Goal: Information Seeking & Learning: Find specific fact

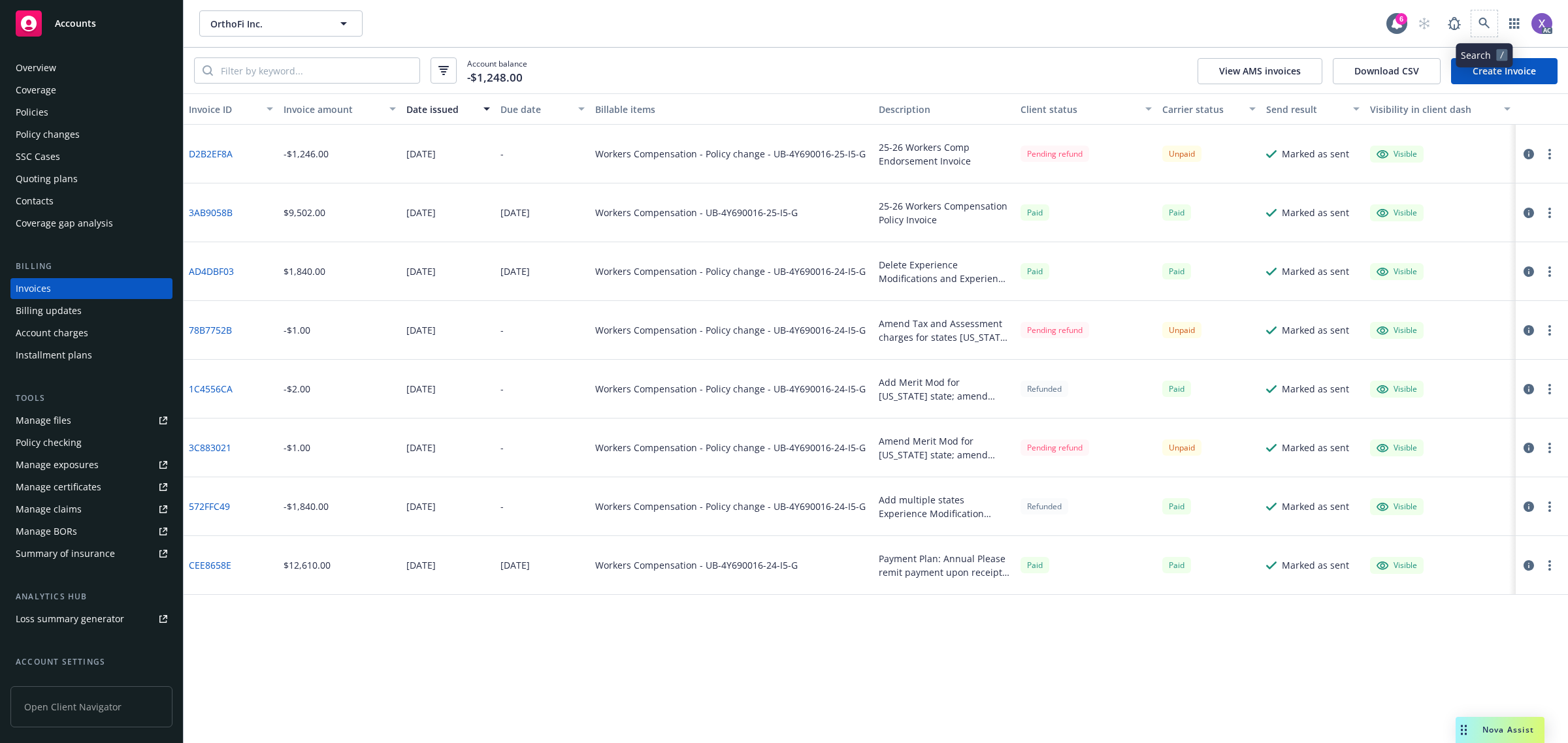
click at [1480, 10] on span at bounding box center [1484, 23] width 26 height 26
click at [1485, 25] on icon at bounding box center [1484, 24] width 12 height 12
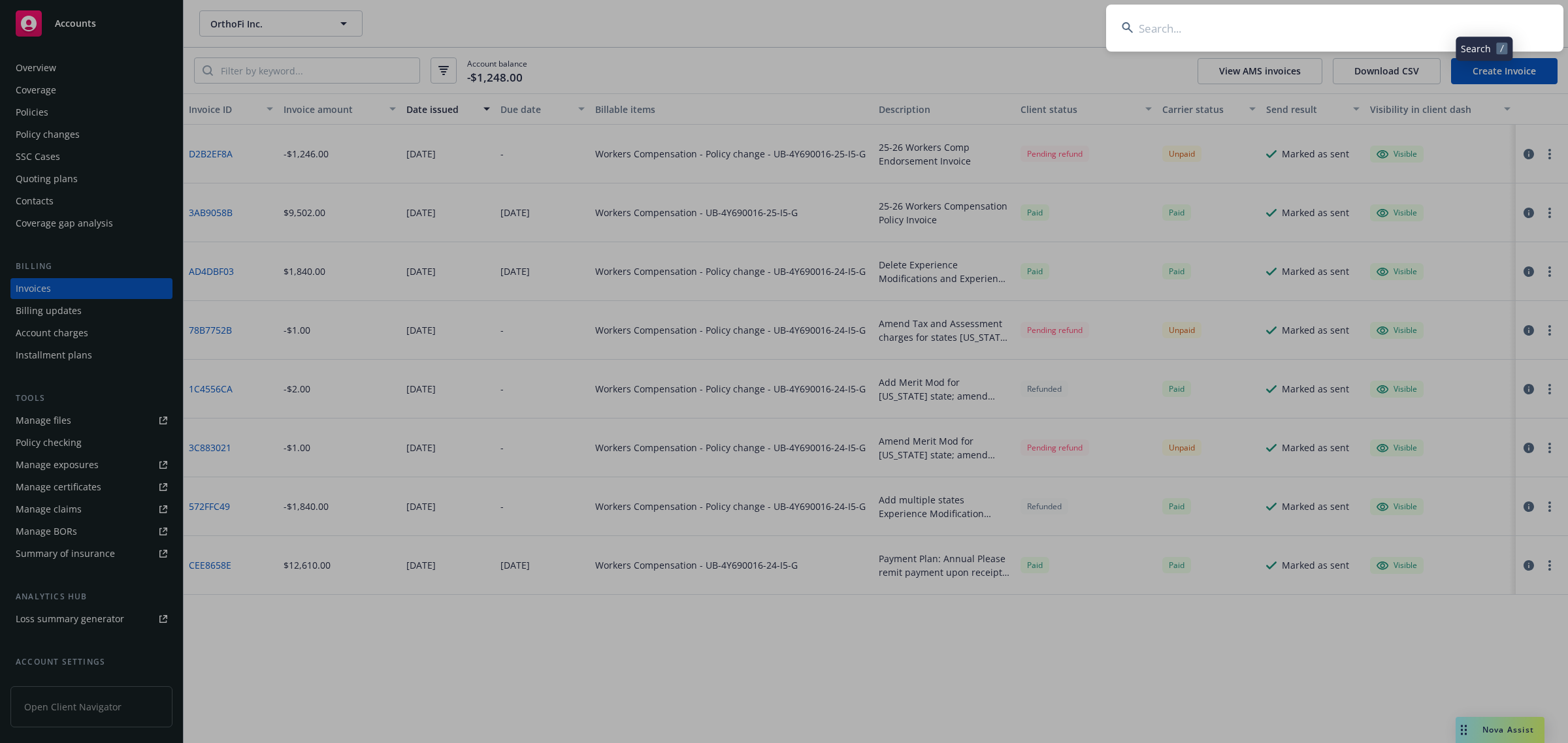
click at [1366, 35] on input at bounding box center [1334, 28] width 457 height 47
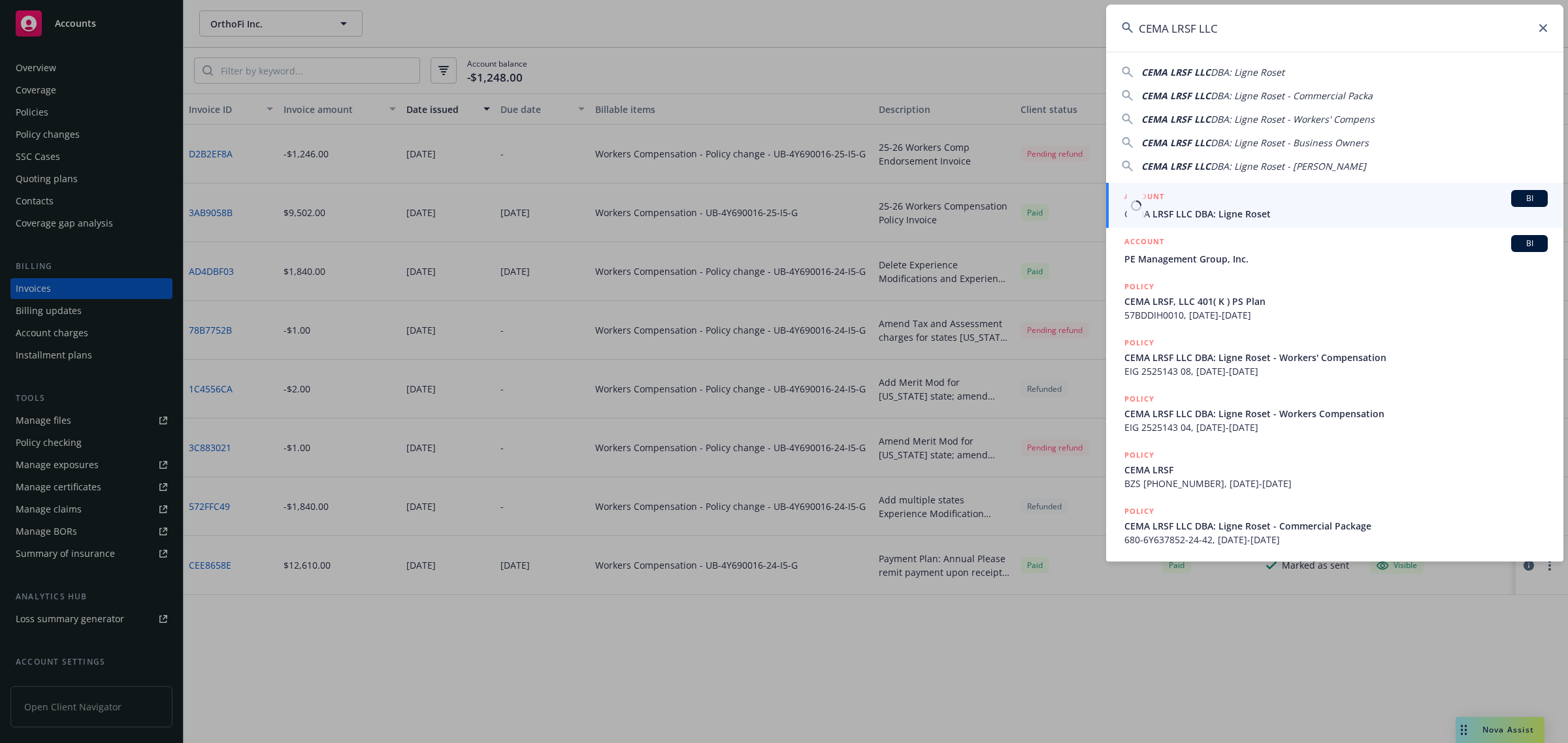
type input "CEMA LRSF LLC"
click at [1227, 209] on span "CEMA LRSF LLC DBA: Ligne Roset" at bounding box center [1336, 214] width 423 height 14
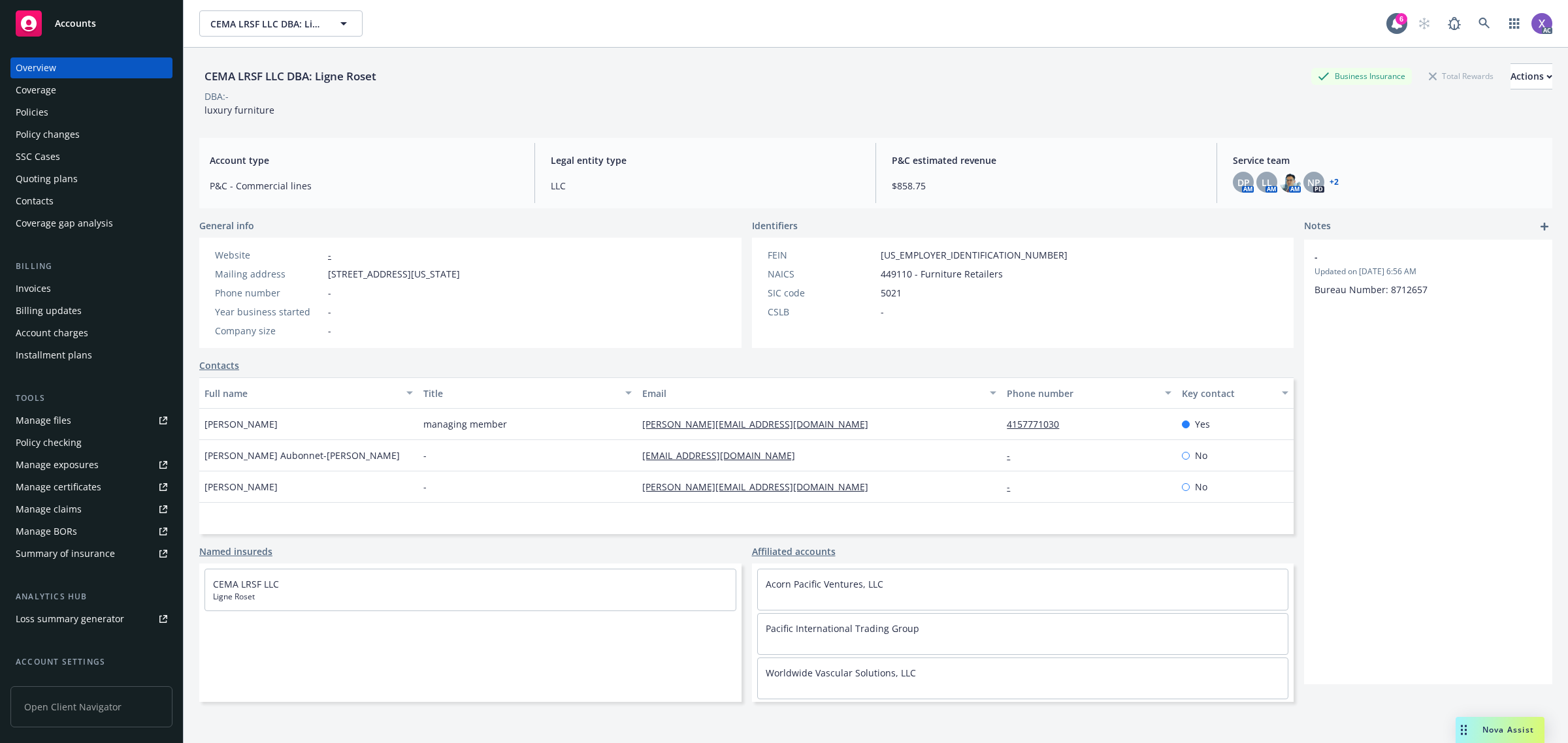
click at [28, 292] on div "Invoices" at bounding box center [33, 288] width 35 height 21
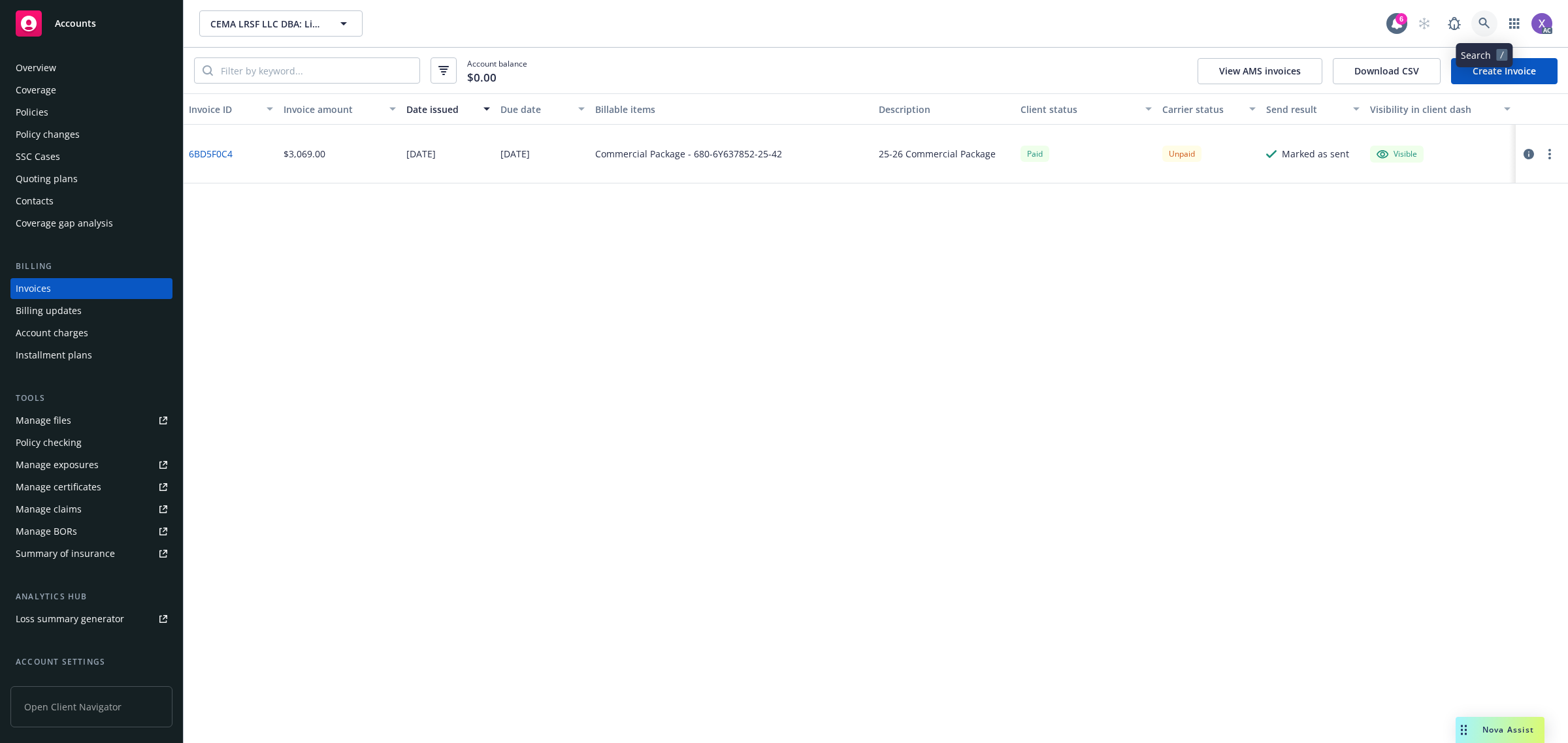
click at [1491, 28] on link at bounding box center [1484, 23] width 26 height 26
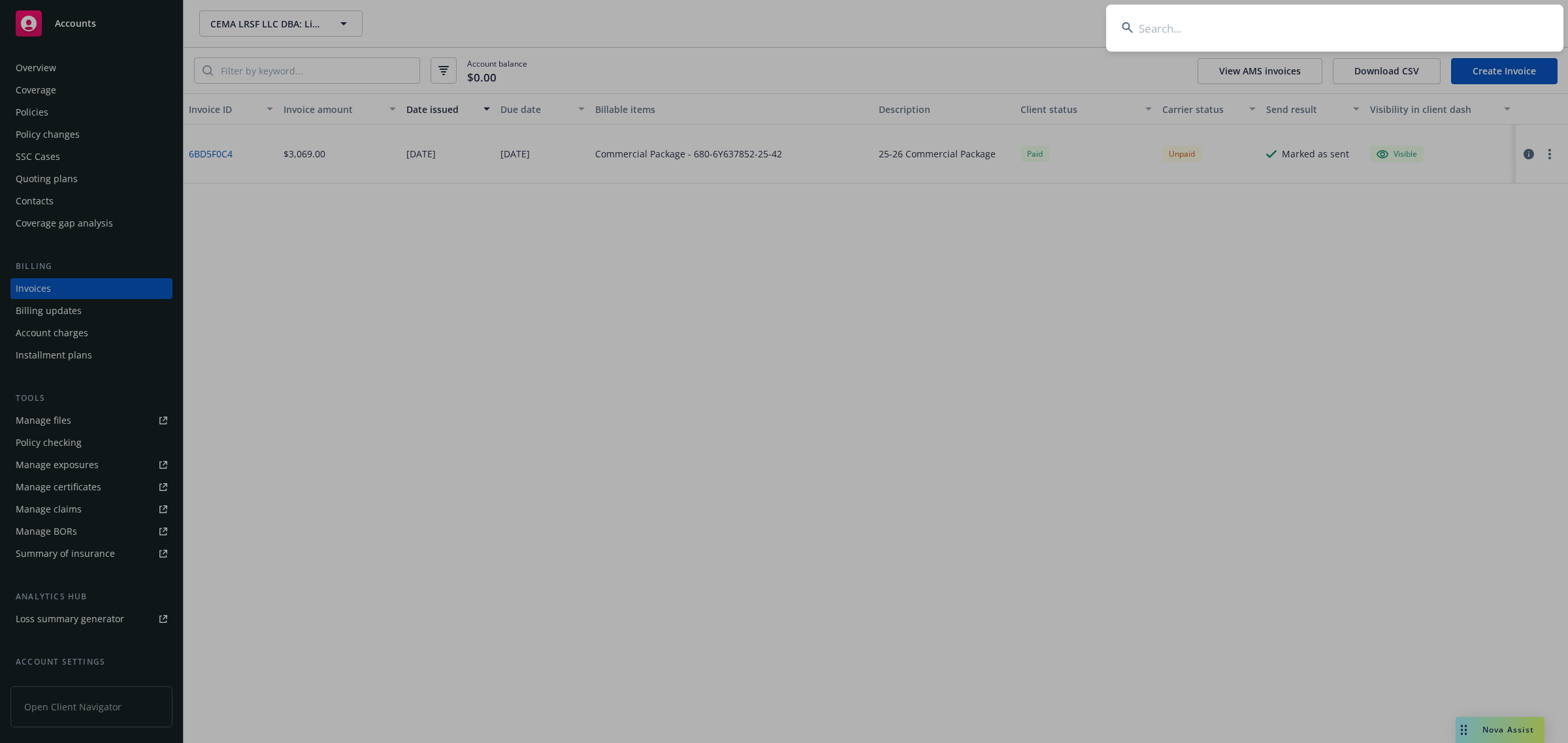
click at [1202, 44] on input at bounding box center [1334, 28] width 457 height 47
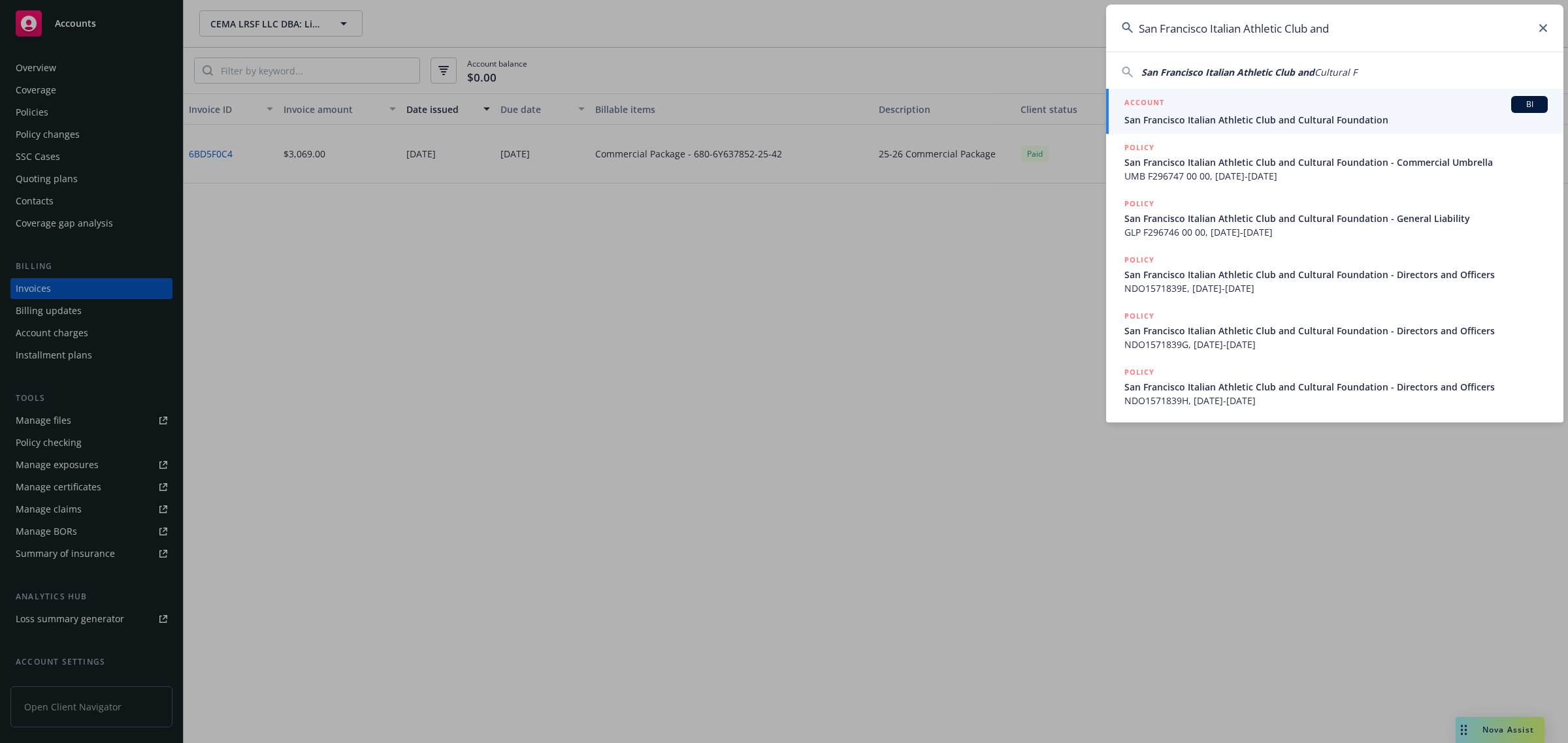
type input "San Francisco Italian Athletic Club and"
click at [1205, 123] on span "San Francisco Italian Athletic Club and Cultural Foundation" at bounding box center [1336, 120] width 423 height 14
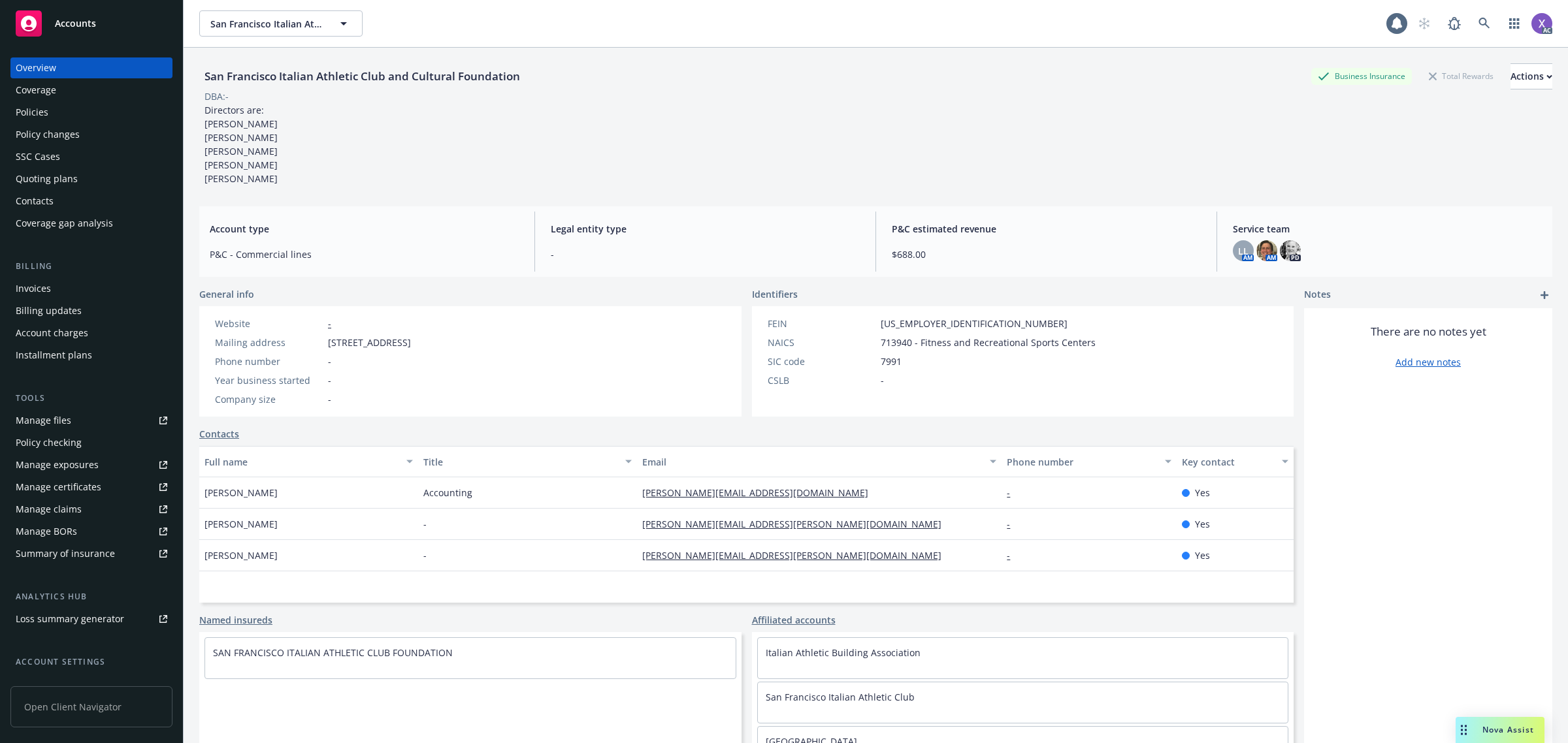
click at [47, 298] on div "Invoices" at bounding box center [33, 288] width 35 height 21
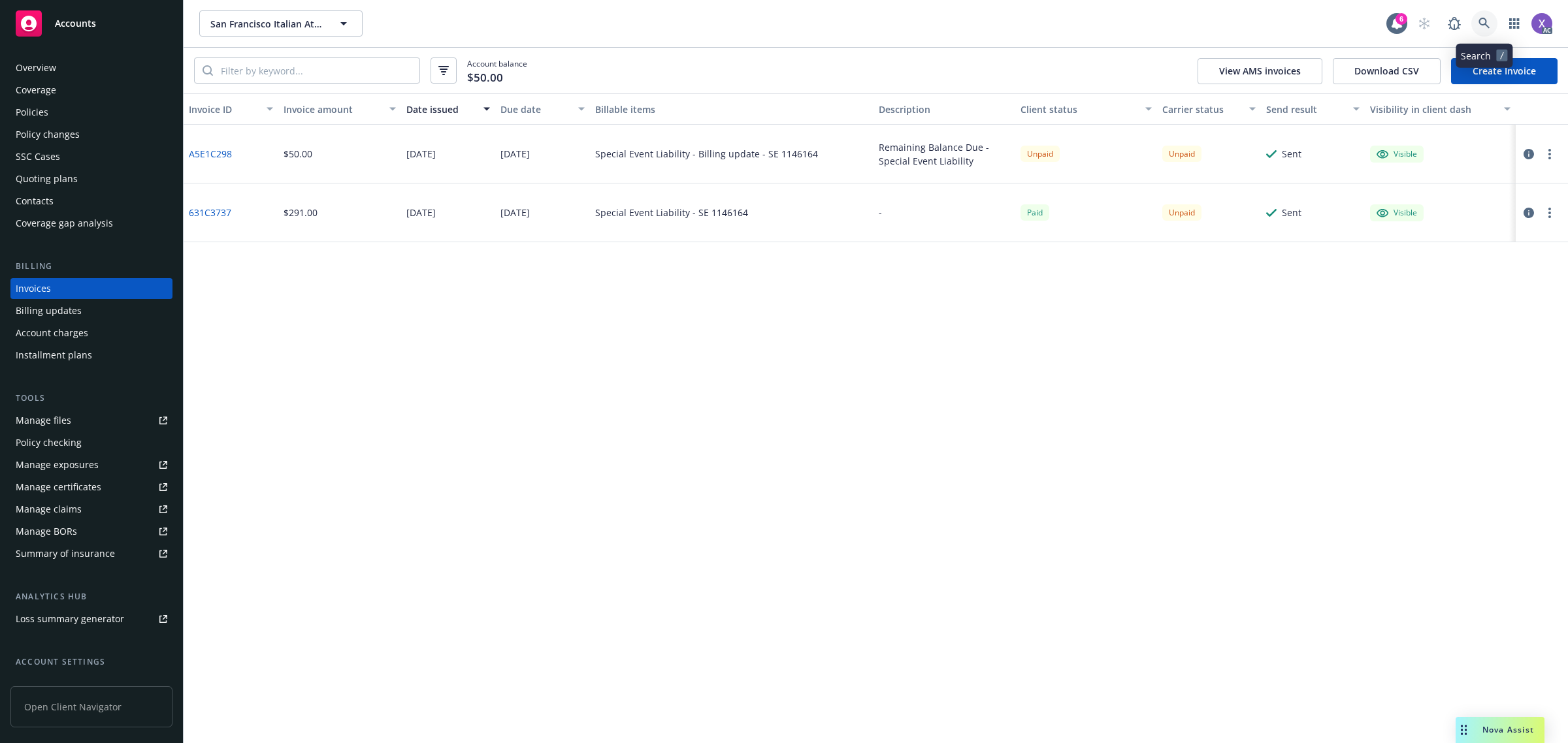
click at [1485, 18] on icon at bounding box center [1483, 23] width 11 height 11
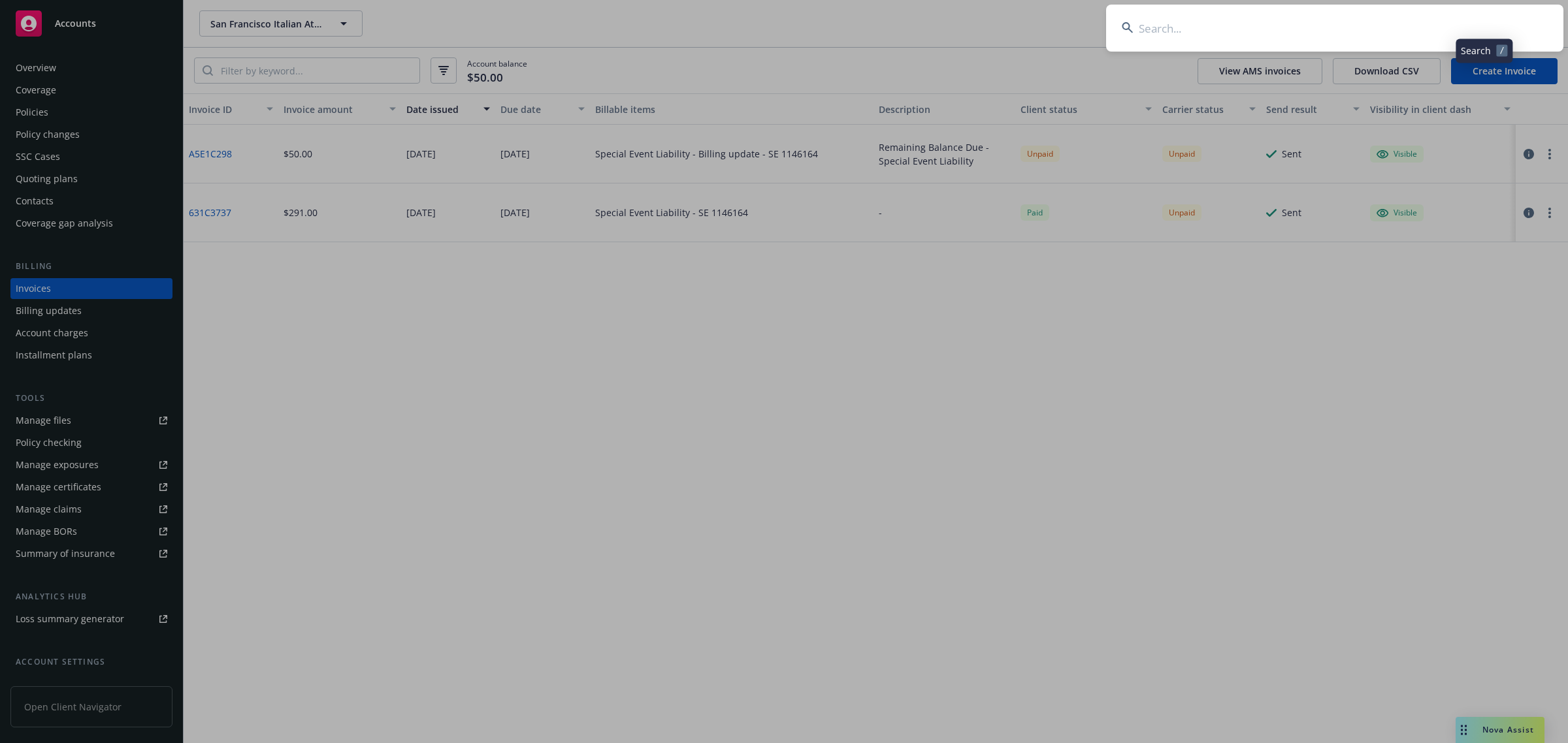
click at [1335, 38] on input at bounding box center [1334, 28] width 457 height 47
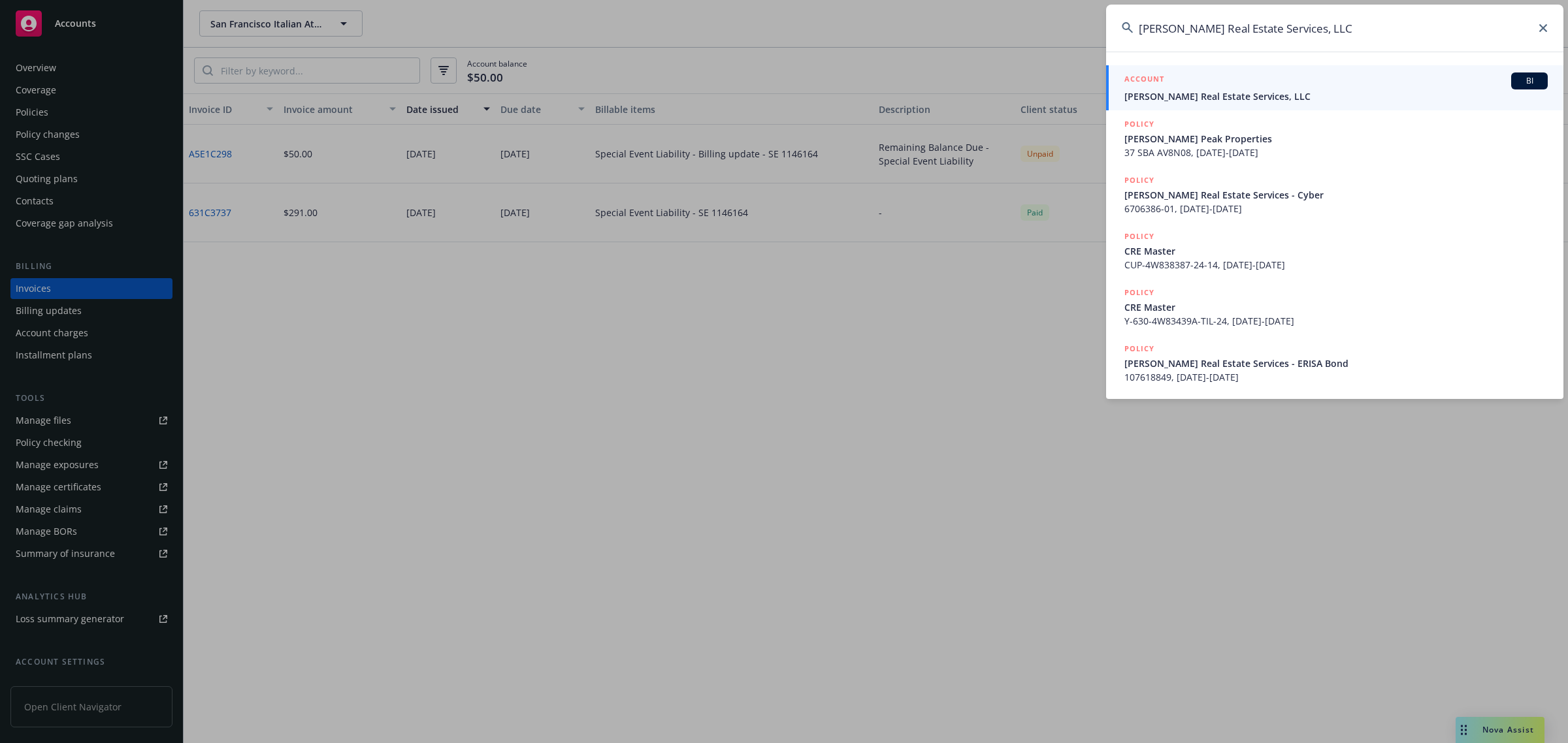
type input "[PERSON_NAME] Real Estate Services, LLC"
click at [1229, 106] on link "ACCOUNT BI [PERSON_NAME] Real Estate Services, LLC" at bounding box center [1334, 88] width 457 height 45
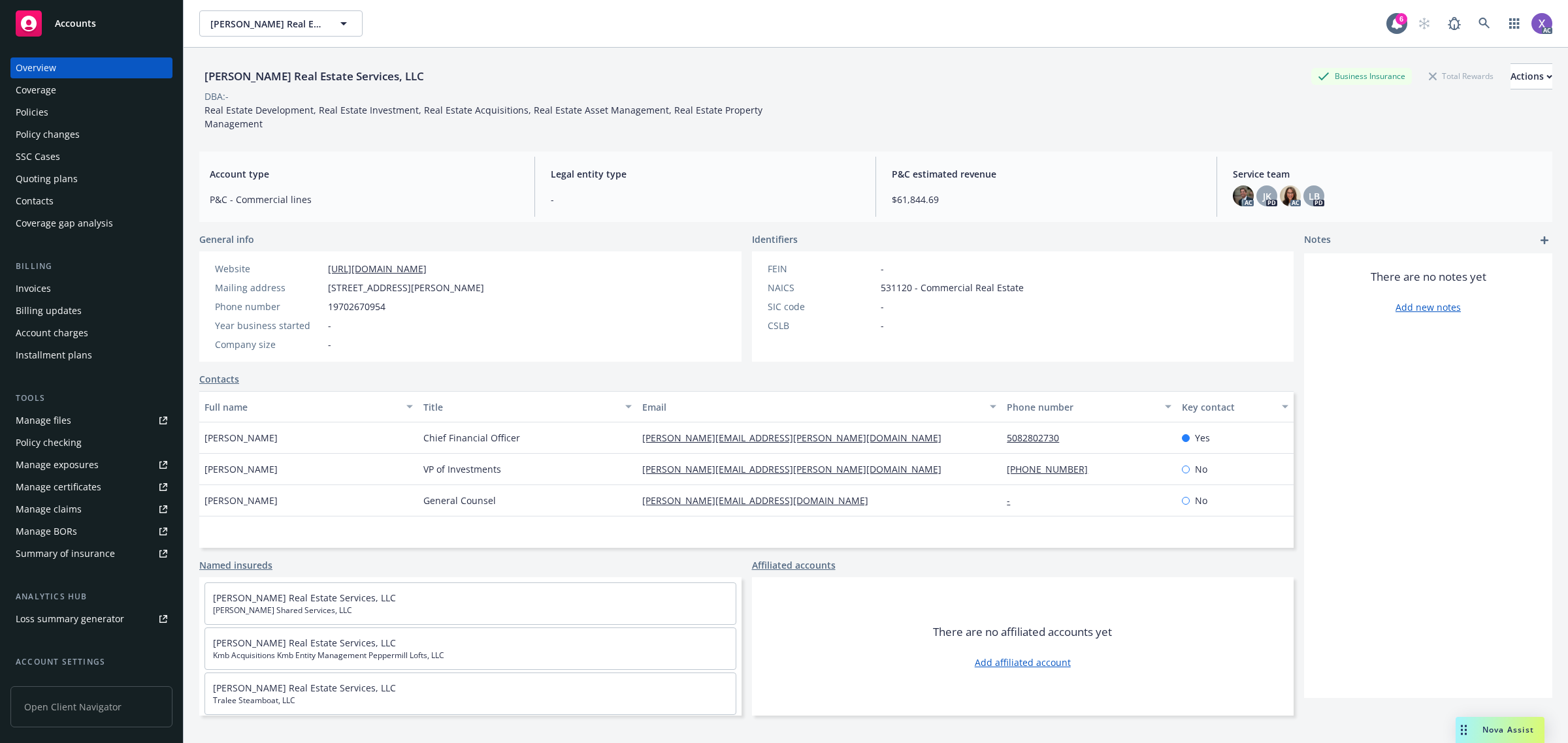
click at [30, 285] on div "Invoices" at bounding box center [33, 288] width 35 height 21
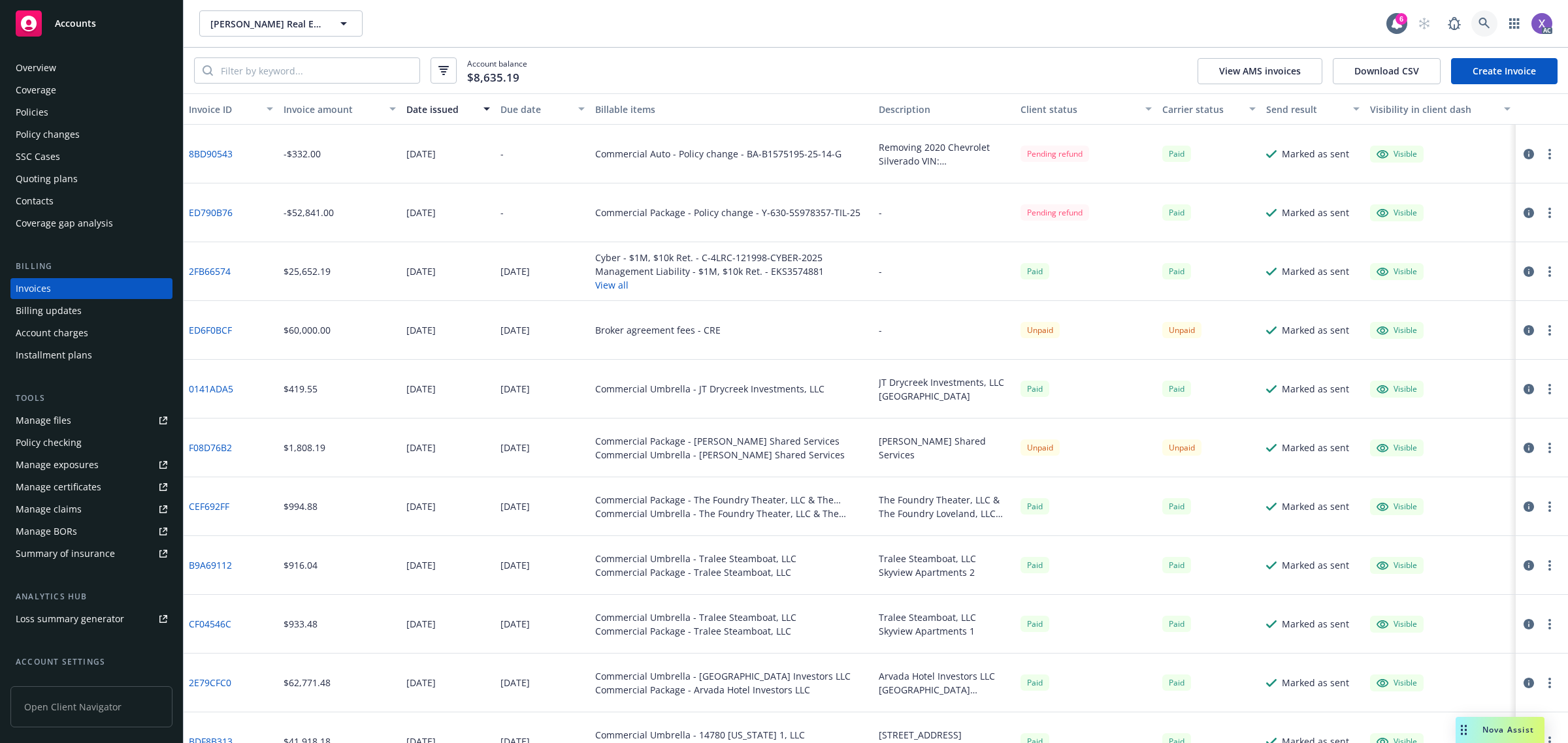
click at [1485, 23] on icon at bounding box center [1483, 23] width 11 height 11
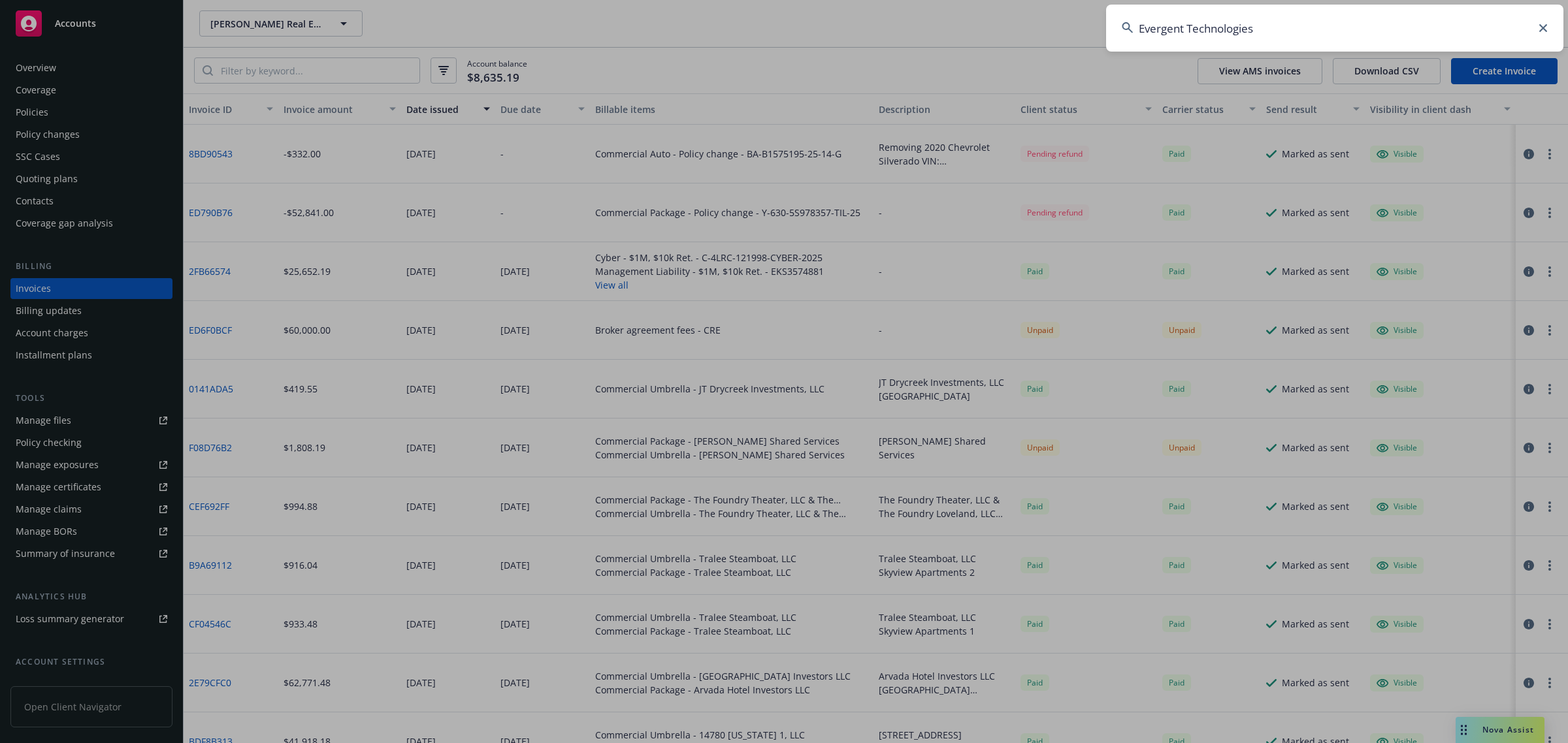
click at [1265, 18] on input "Evergent Technologies" at bounding box center [1334, 28] width 457 height 47
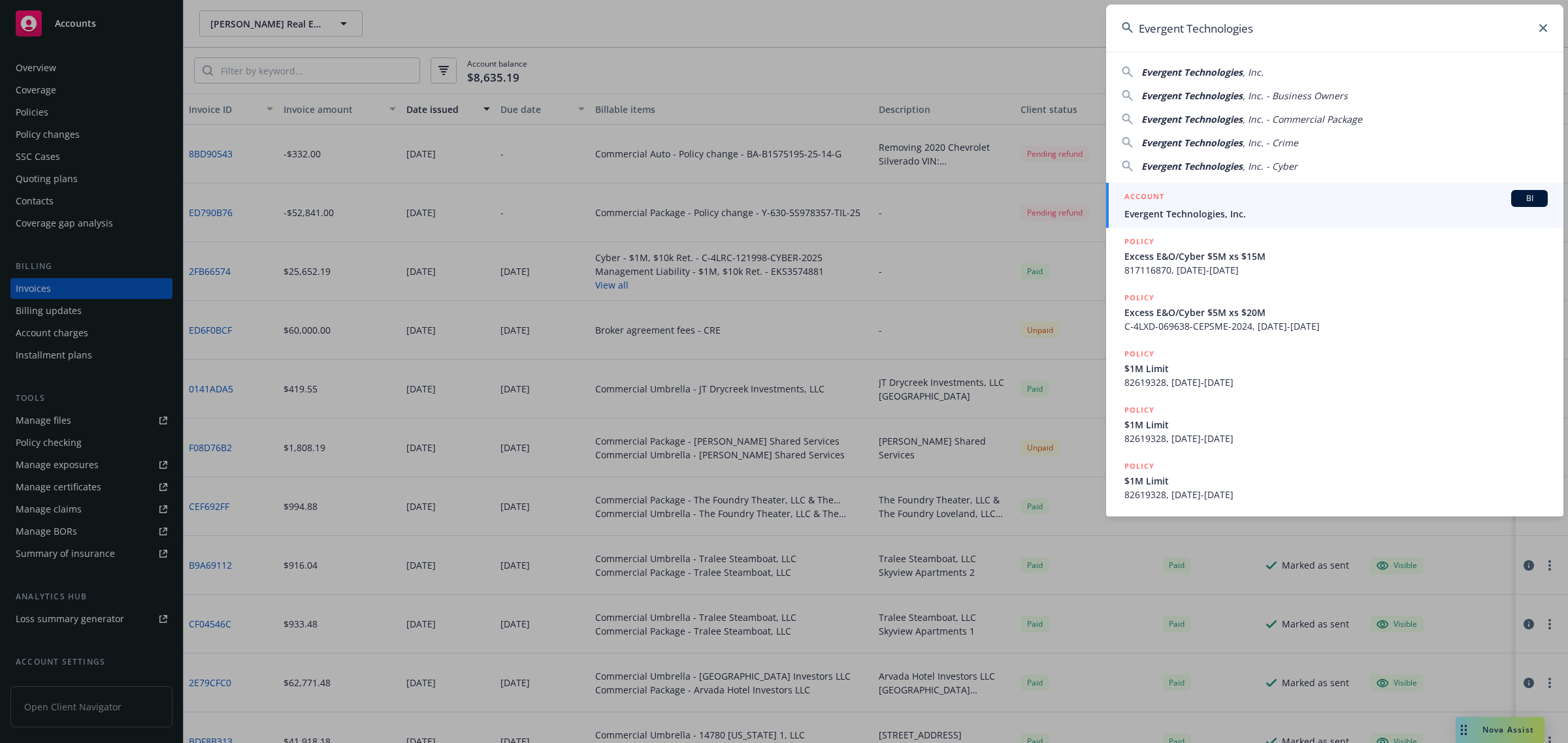
type input "Evergent Technologies"
click at [1208, 215] on span "Evergent Technologies, Inc." at bounding box center [1336, 214] width 423 height 14
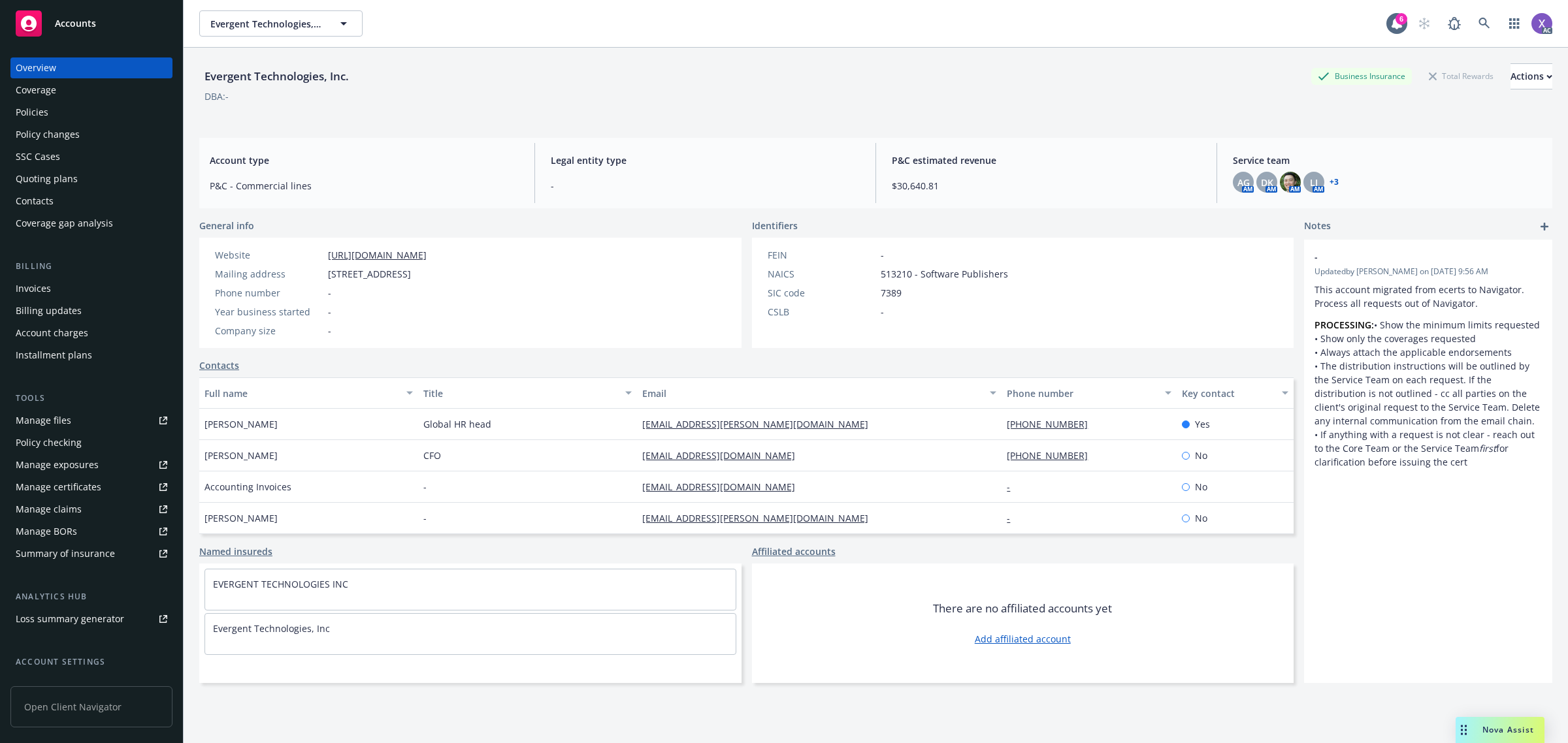
click at [39, 292] on div "Invoices" at bounding box center [33, 288] width 35 height 21
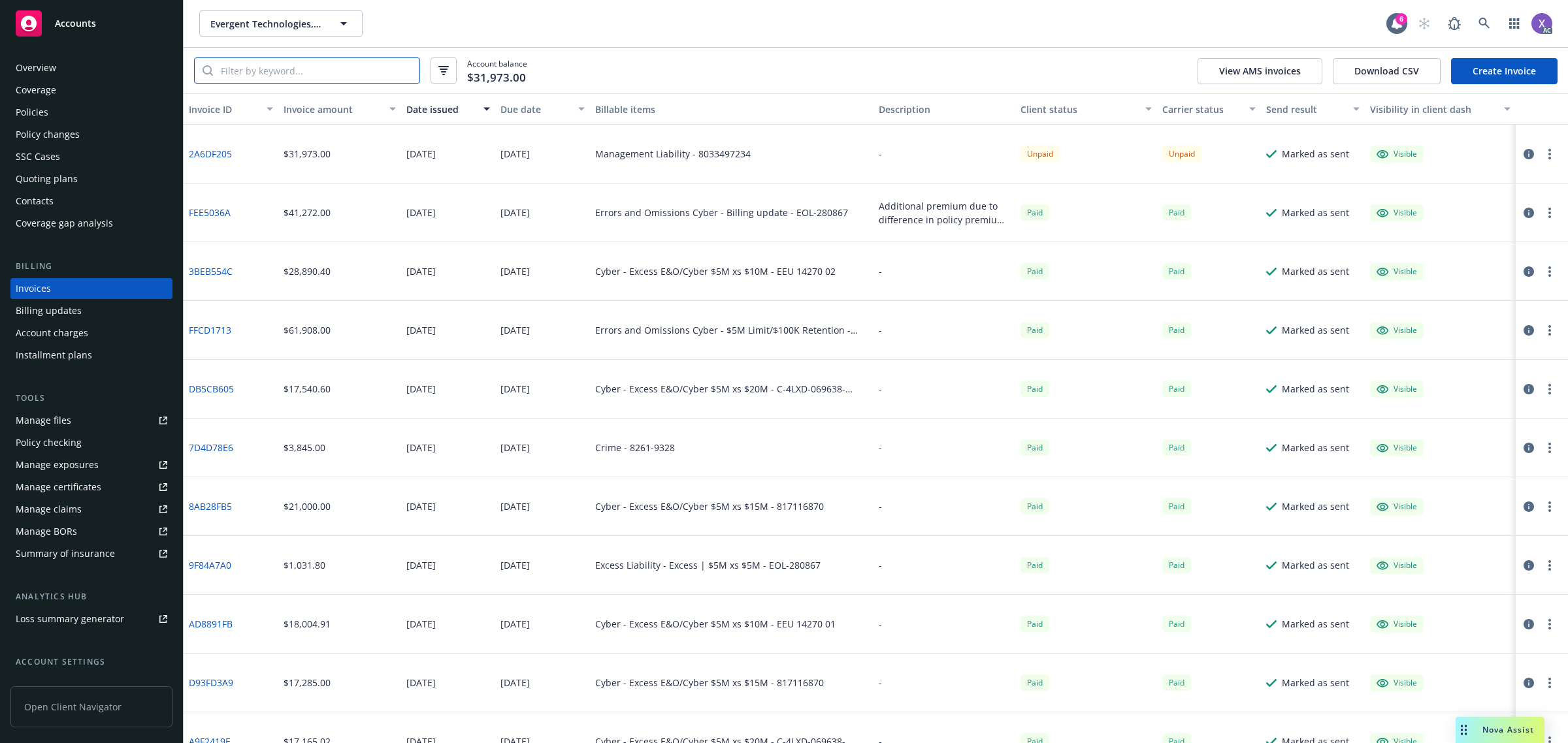
click at [344, 79] on input "search" at bounding box center [316, 70] width 206 height 25
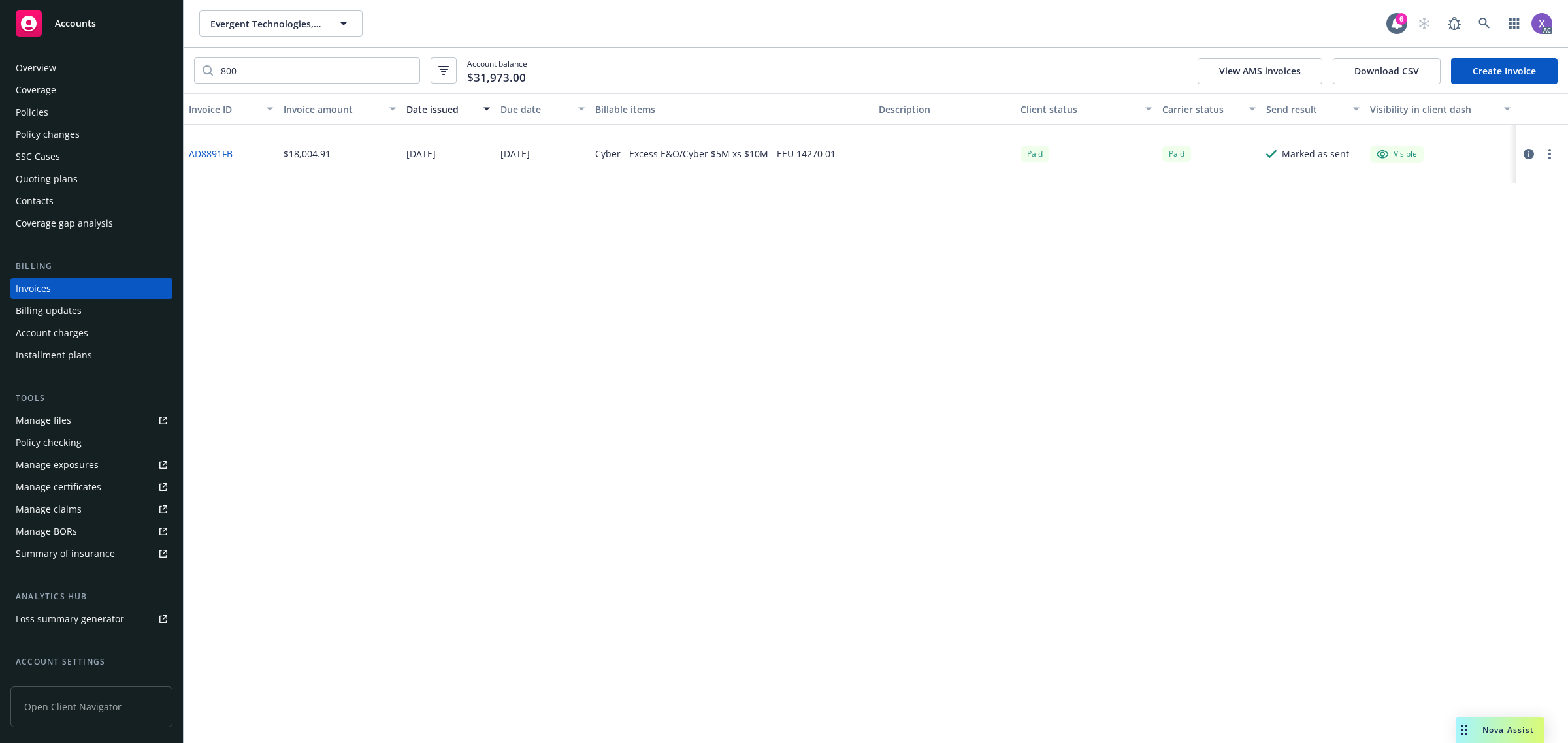
click at [51, 286] on div "Invoices" at bounding box center [92, 288] width 151 height 21
click at [268, 73] on input "800" at bounding box center [316, 70] width 206 height 25
type input "8"
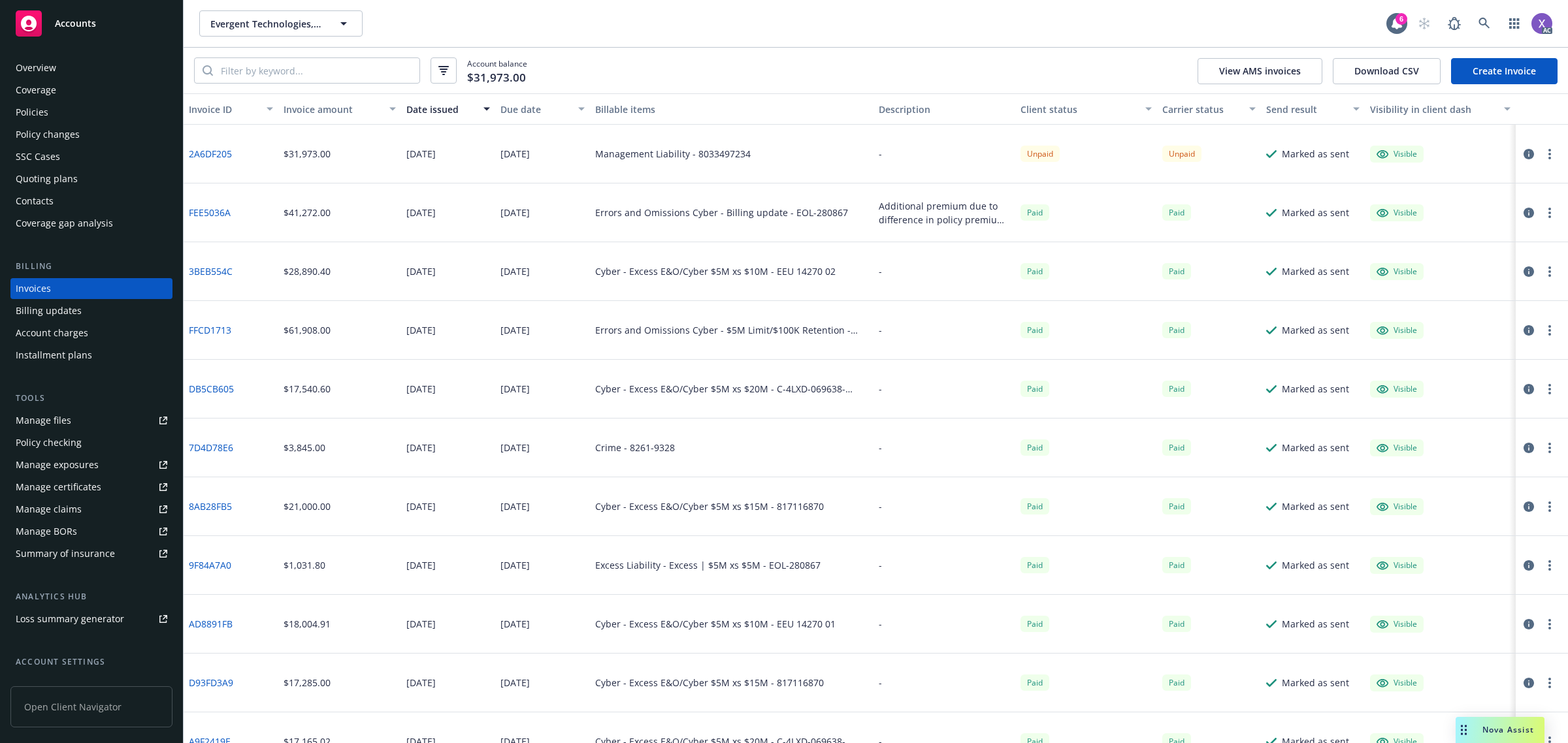
click at [693, 151] on div "Management Liability - 8033497234" at bounding box center [672, 154] width 155 height 14
drag, startPoint x: 691, startPoint y: 152, endPoint x: 700, endPoint y: 156, distance: 9.8
click at [700, 156] on div "Management Liability - 8033497234" at bounding box center [672, 154] width 155 height 14
copy div "8033497234"
click at [50, 107] on div "Policies" at bounding box center [92, 112] width 151 height 21
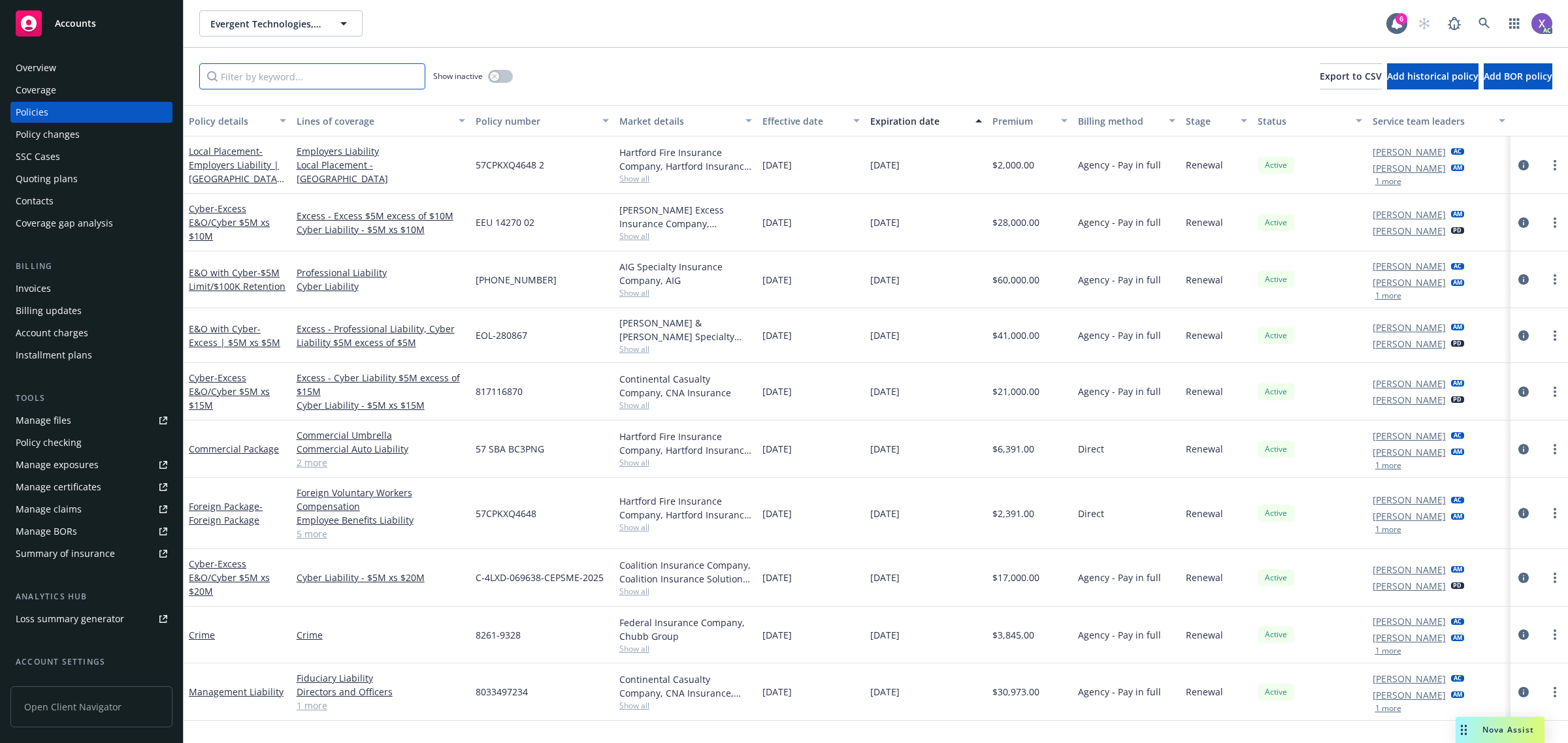
click at [283, 77] on input "Filter by keyword..." at bounding box center [312, 77] width 226 height 26
paste input "8033497234"
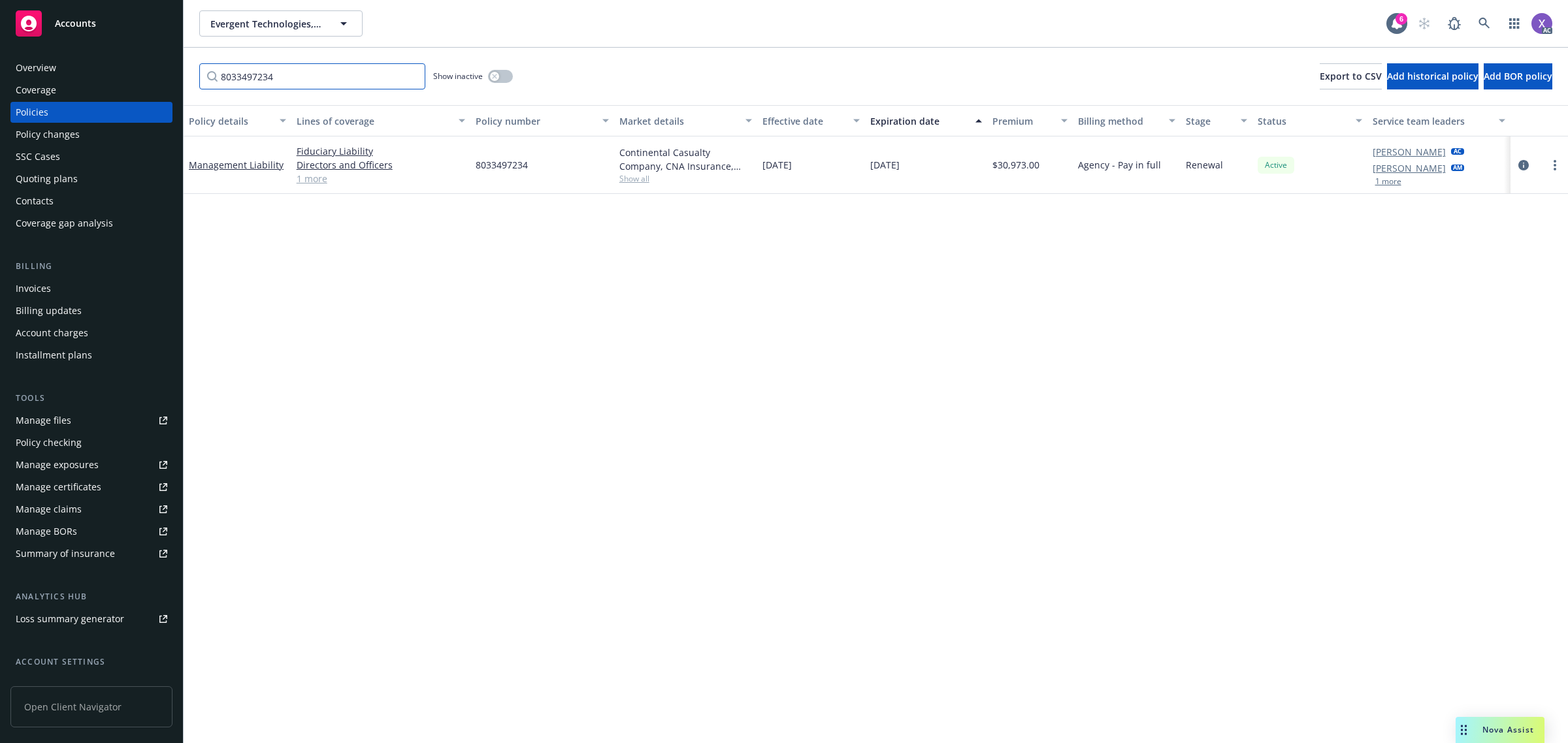
type input "8033497234"
click at [1179, 718] on div "Policy details Lines of coverage Policy number Market details Effective date Ex…" at bounding box center [876, 424] width 1385 height 638
click at [1093, 484] on div "Policy details Lines of coverage Policy number Market details Effective date Ex…" at bounding box center [876, 424] width 1385 height 638
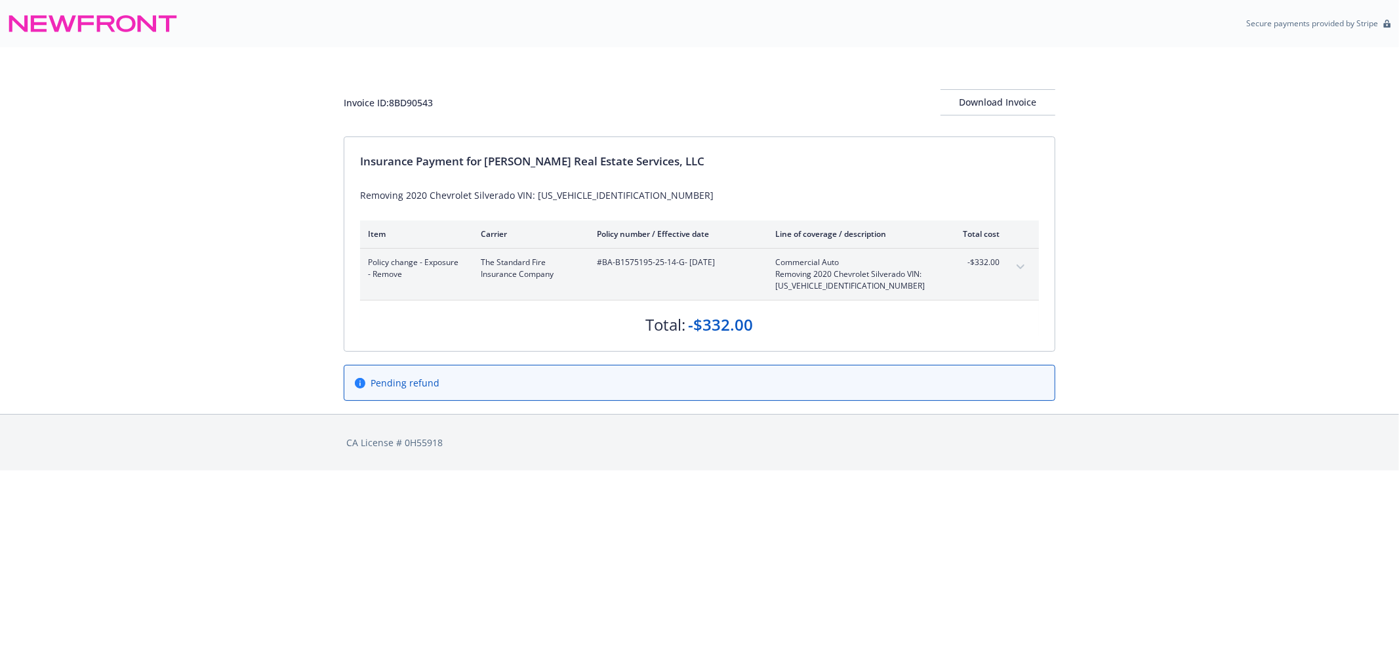
click at [502, 165] on div "Insurance Payment for [PERSON_NAME] Real Estate Services, LLC" at bounding box center [699, 161] width 679 height 17
drag, startPoint x: 508, startPoint y: 160, endPoint x: 501, endPoint y: 159, distance: 6.6
click at [508, 159] on div "Insurance Payment for Brinkman Real Estate Services, LLC" at bounding box center [699, 161] width 679 height 17
drag, startPoint x: 485, startPoint y: 157, endPoint x: 678, endPoint y: 162, distance: 192.2
click at [678, 162] on div "Insurance Payment for Brinkman Real Estate Services, LLC" at bounding box center [699, 161] width 679 height 17
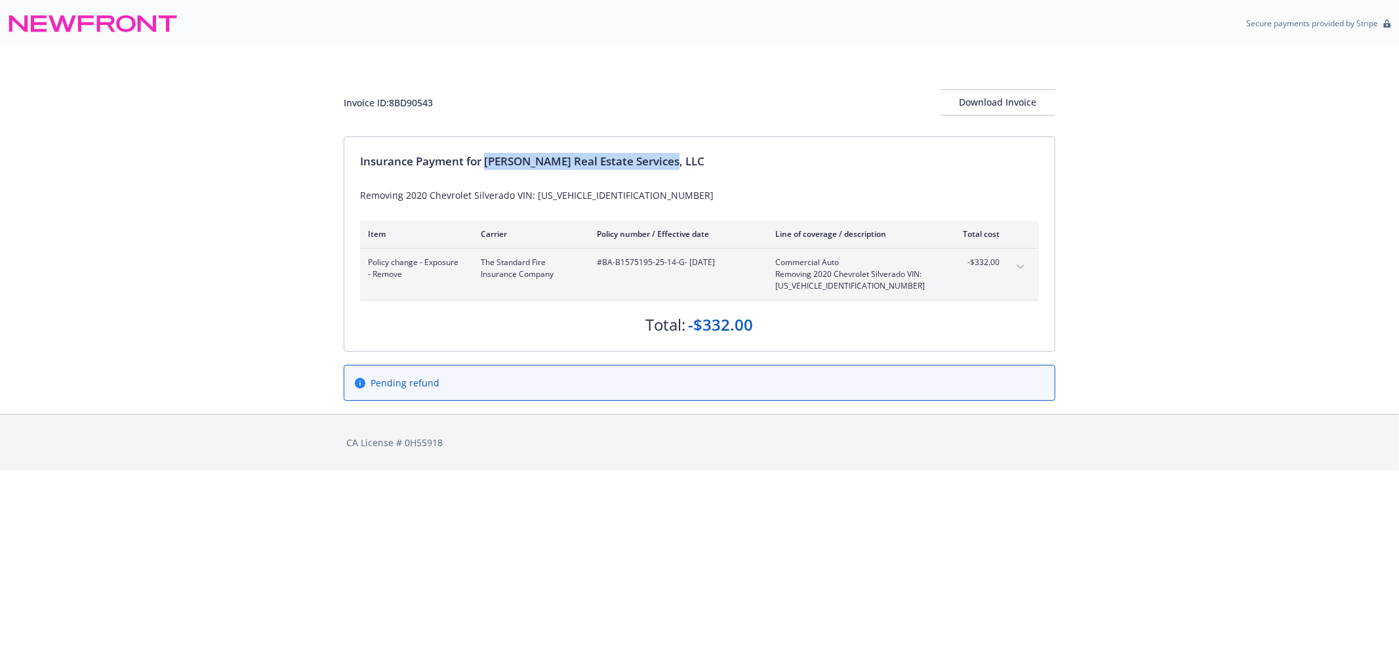
copy div "[PERSON_NAME] Real Estate Services, LLC"
